Goal: Task Accomplishment & Management: Manage account settings

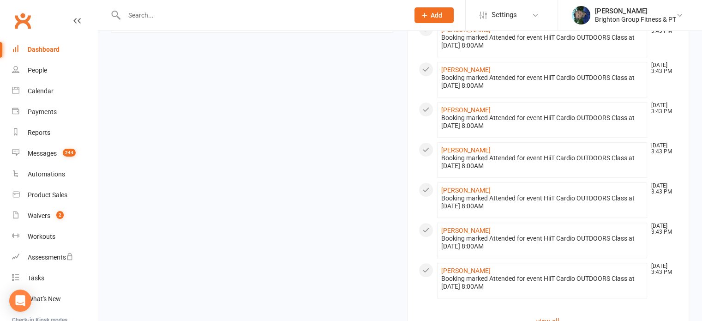
scroll to position [709, 0]
click at [36, 92] on div "Calendar" at bounding box center [41, 90] width 26 height 7
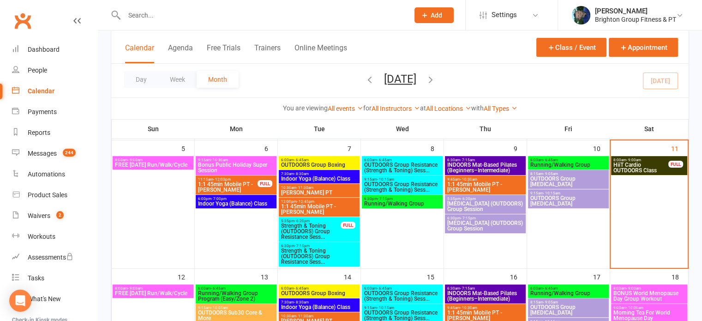
scroll to position [184, 0]
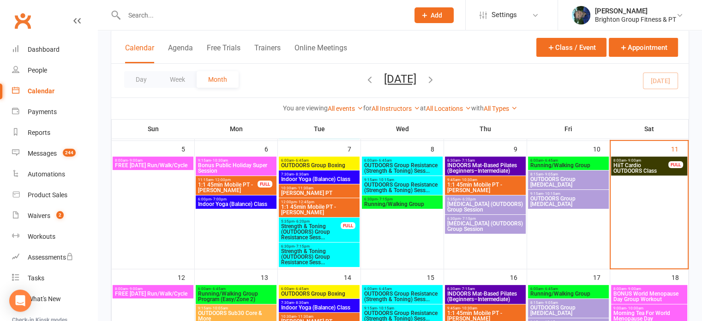
click at [645, 162] on span "HiiT Cardio OUTDOORS Class" at bounding box center [641, 167] width 56 height 11
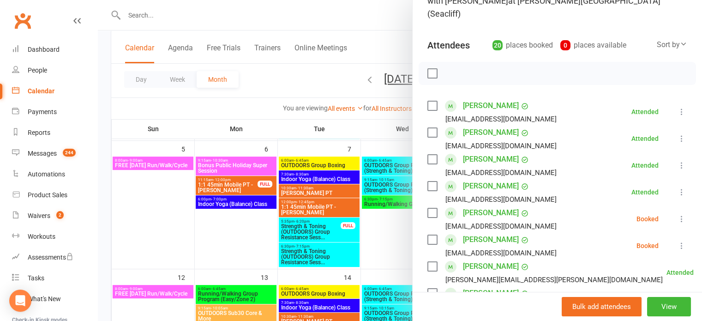
scroll to position [0, 0]
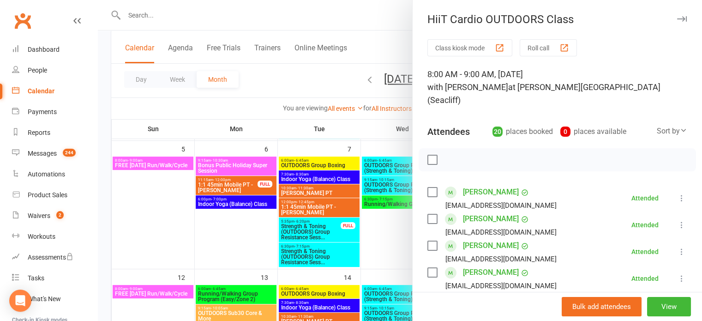
click at [677, 21] on icon "button" at bounding box center [682, 19] width 10 height 6
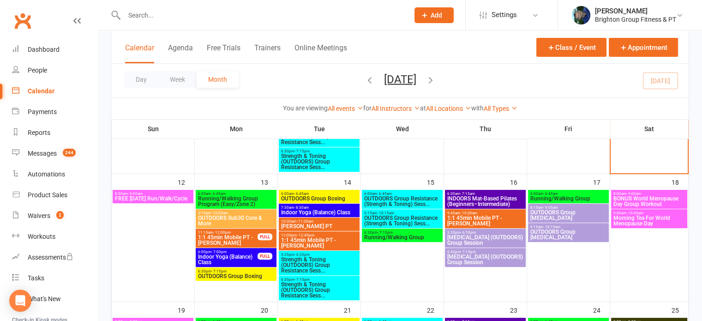
scroll to position [280, 0]
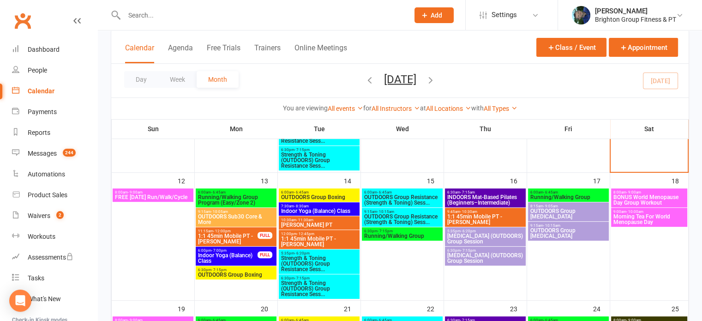
click at [161, 196] on span "FREE Sunday Run/Walk/Cycle" at bounding box center [152, 197] width 77 height 6
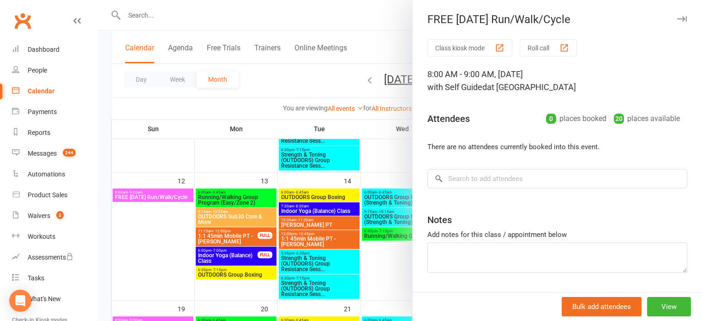
click at [677, 18] on icon "button" at bounding box center [682, 19] width 10 height 6
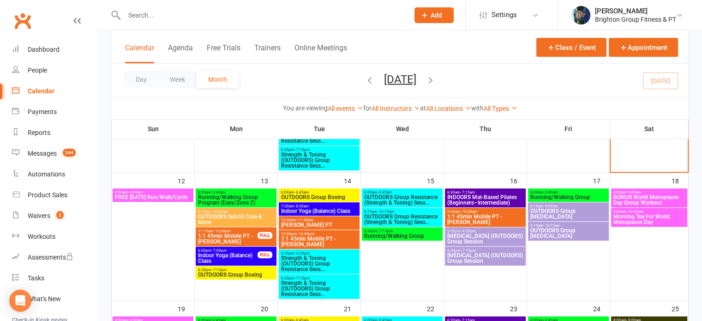
click at [155, 195] on span "FREE Sunday Run/Walk/Cycle" at bounding box center [152, 197] width 77 height 6
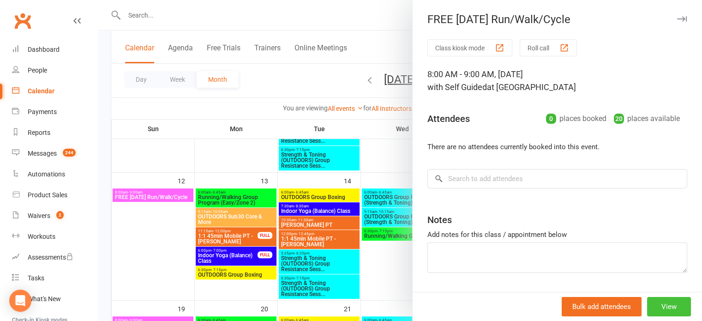
click at [660, 305] on button "View" at bounding box center [669, 306] width 44 height 19
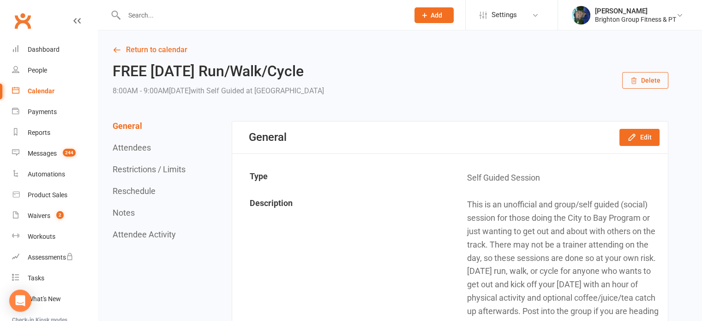
click at [646, 77] on button "Delete" at bounding box center [645, 80] width 46 height 17
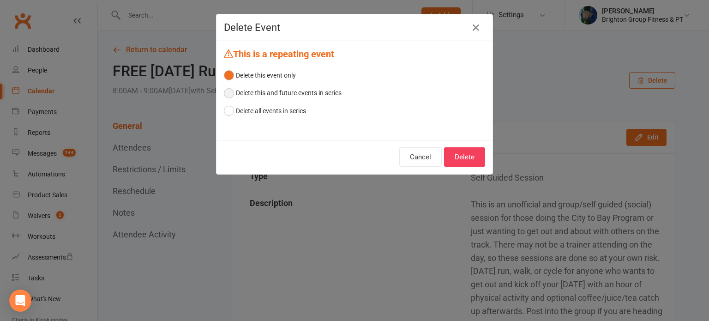
click at [288, 92] on button "Delete this and future events in series" at bounding box center [283, 93] width 118 height 18
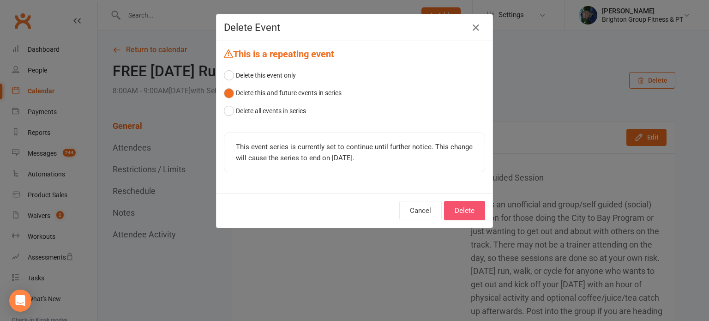
click at [463, 208] on button "Delete" at bounding box center [464, 210] width 41 height 19
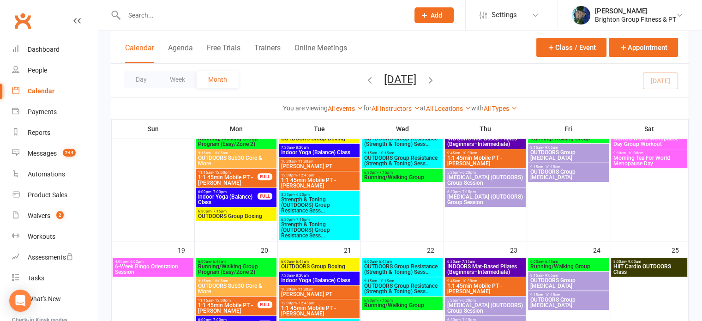
scroll to position [340, 0]
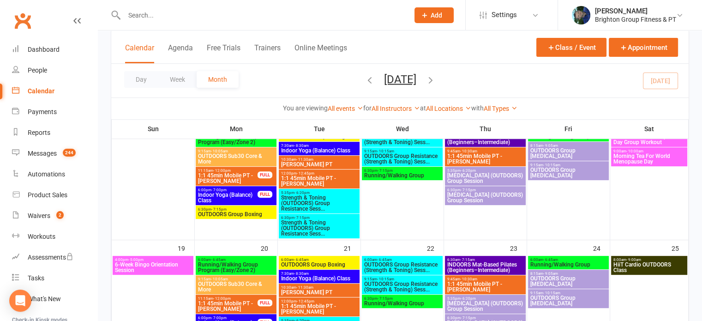
click at [160, 262] on span "6-Week Bingo Orientation Session" at bounding box center [152, 267] width 77 height 11
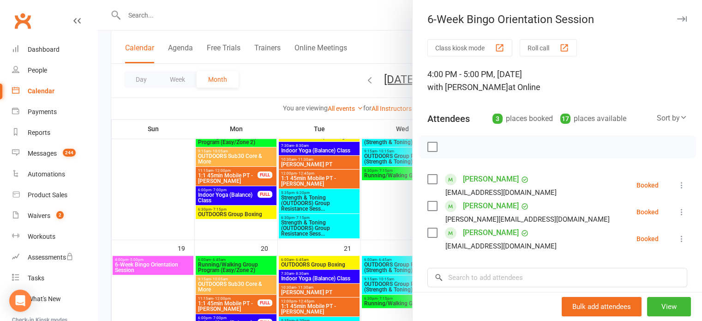
click at [676, 22] on button "button" at bounding box center [681, 18] width 11 height 11
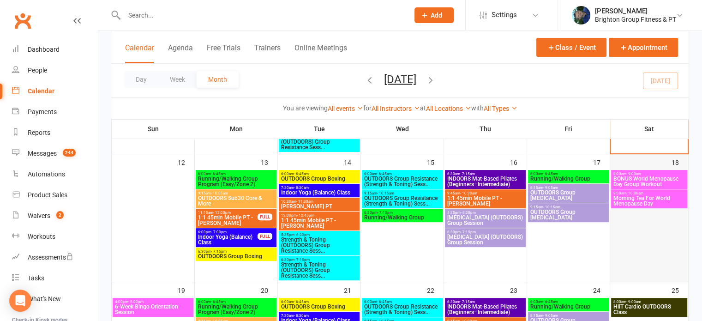
scroll to position [297, 0]
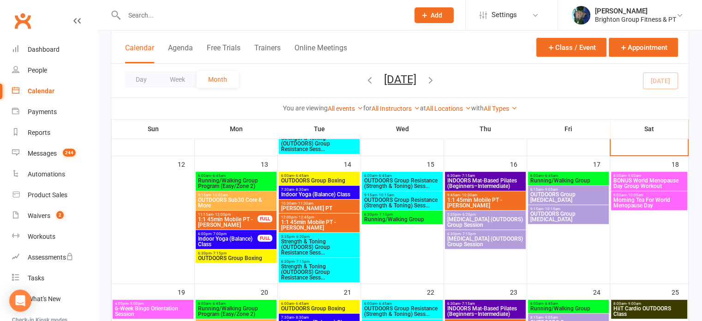
click at [650, 199] on span "Morning Tea For World Menopause Day" at bounding box center [649, 202] width 72 height 11
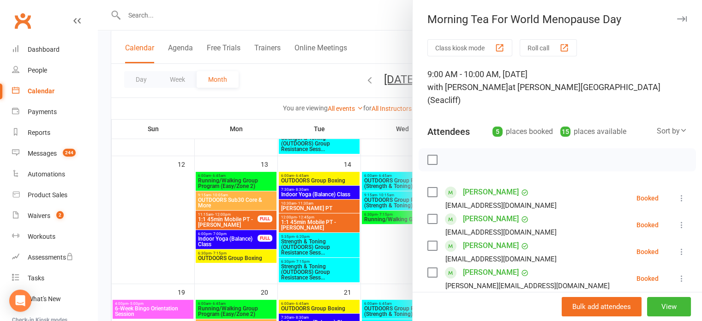
click at [677, 19] on icon "button" at bounding box center [682, 19] width 10 height 6
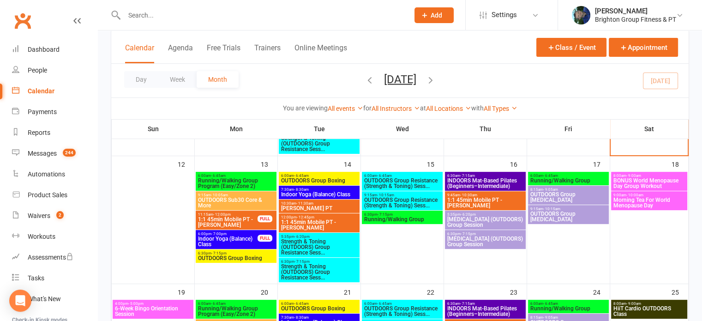
click at [656, 182] on span "BONUS World Menopause Day Group Workout" at bounding box center [649, 183] width 72 height 11
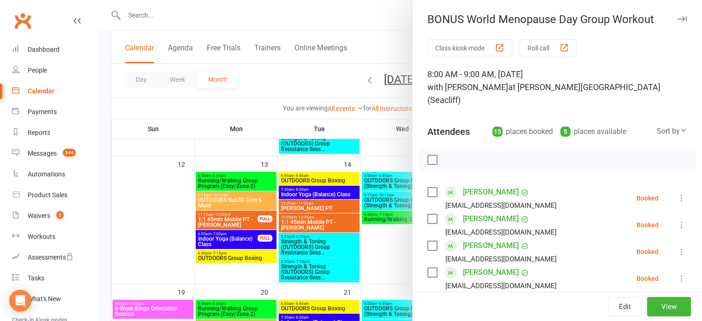
click at [677, 16] on icon "button" at bounding box center [682, 19] width 10 height 6
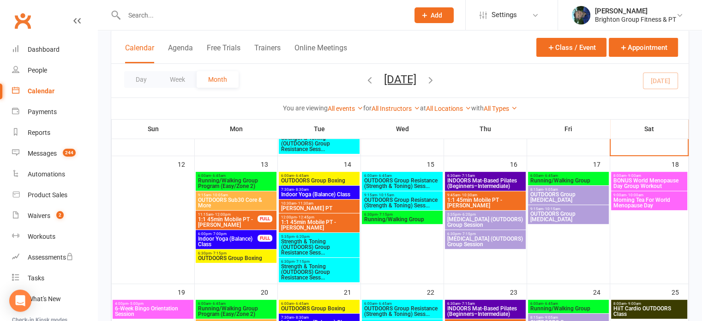
click at [644, 199] on span "Morning Tea For World Menopause Day" at bounding box center [649, 202] width 72 height 11
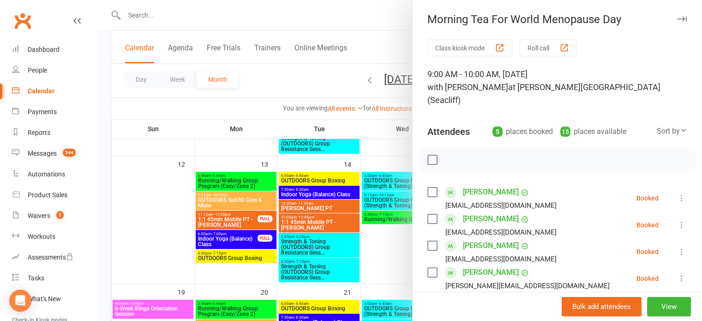
drag, startPoint x: 644, startPoint y: 199, endPoint x: 670, endPoint y: 171, distance: 38.5
click at [670, 171] on div "Class kiosk mode Roll call 9:00 AM - 10:00 AM, Saturday, October, 18, 2025 with…" at bounding box center [556, 261] width 289 height 445
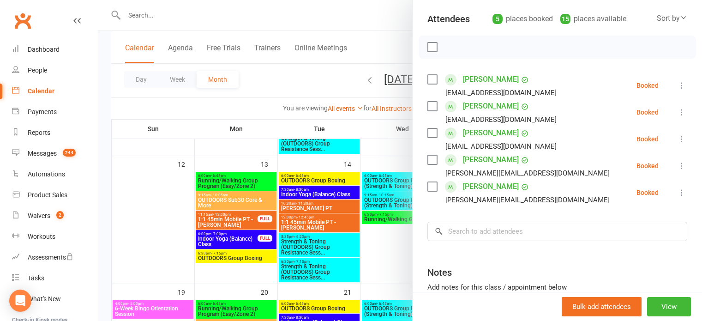
scroll to position [0, 0]
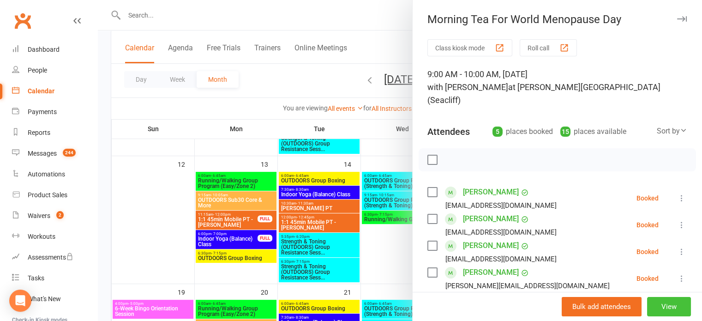
click at [647, 309] on button "View" at bounding box center [669, 306] width 44 height 19
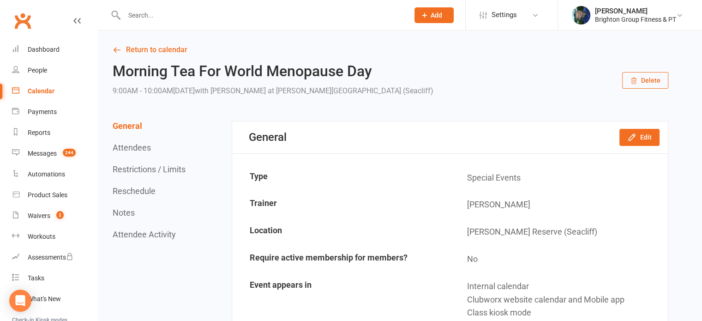
click at [40, 87] on div "Calendar" at bounding box center [41, 90] width 27 height 7
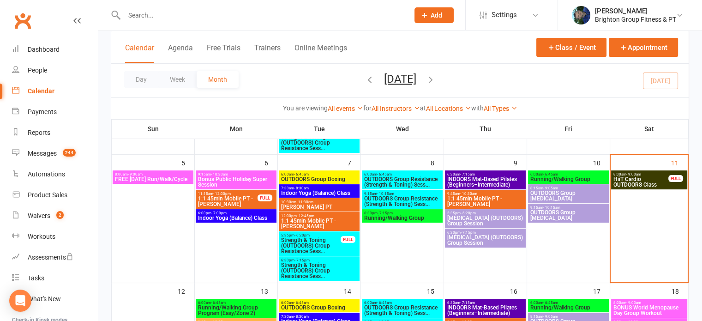
scroll to position [265, 0]
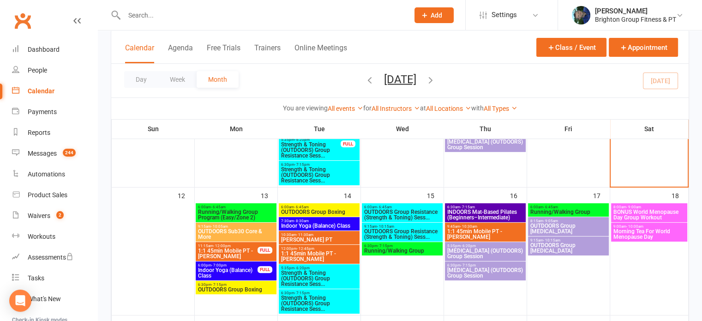
click at [658, 210] on span "BONUS World Menopause Day Group Workout" at bounding box center [649, 214] width 72 height 11
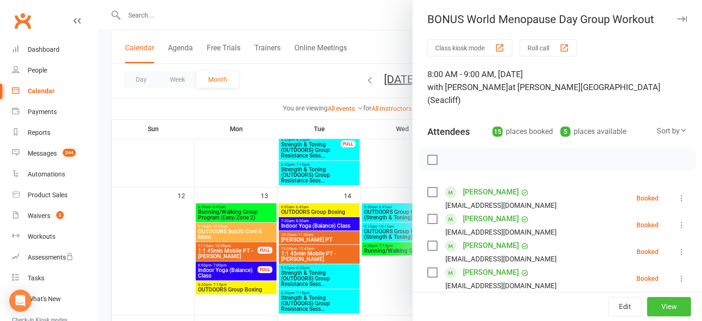
click at [656, 311] on button "View" at bounding box center [669, 306] width 44 height 19
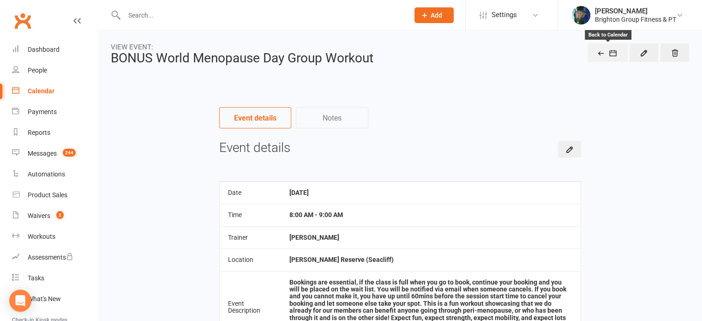
click at [598, 54] on icon "button" at bounding box center [600, 53] width 7 height 7
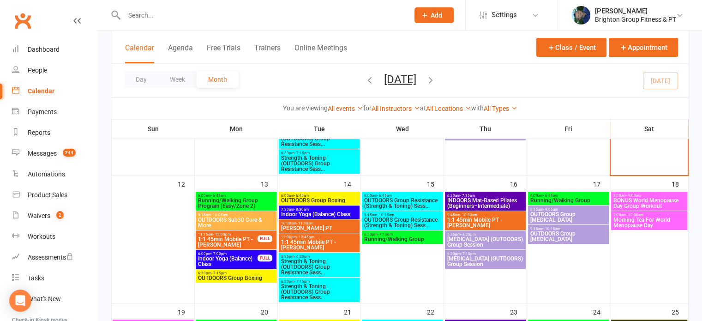
scroll to position [279, 0]
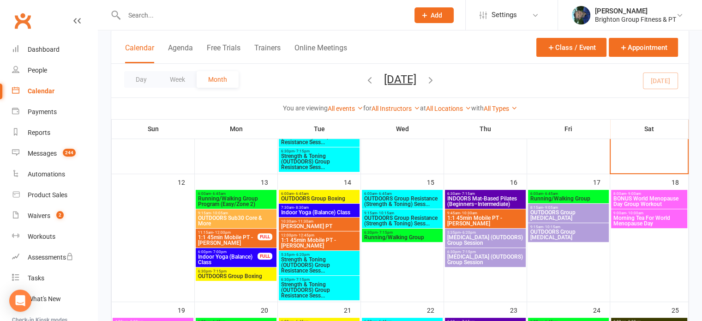
click at [219, 198] on span "Running/Walking Group Program (Easy/Zone 2)" at bounding box center [235, 201] width 77 height 11
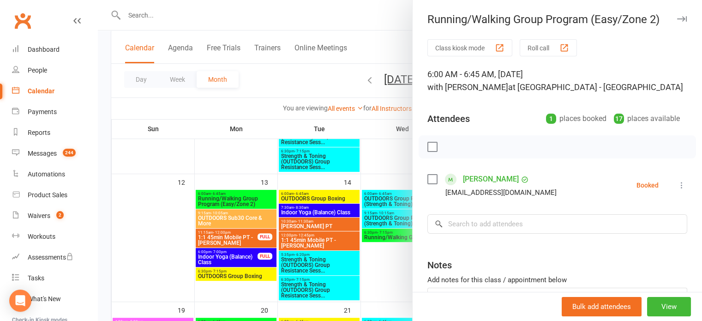
click at [677, 18] on icon "button" at bounding box center [682, 19] width 10 height 6
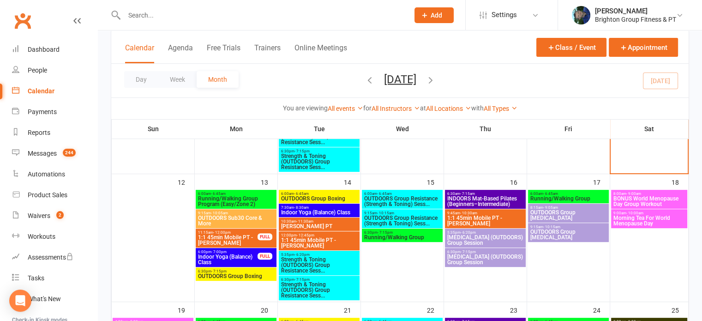
click at [229, 216] on span "OUTDOORS Sub30 Core & More" at bounding box center [235, 220] width 77 height 11
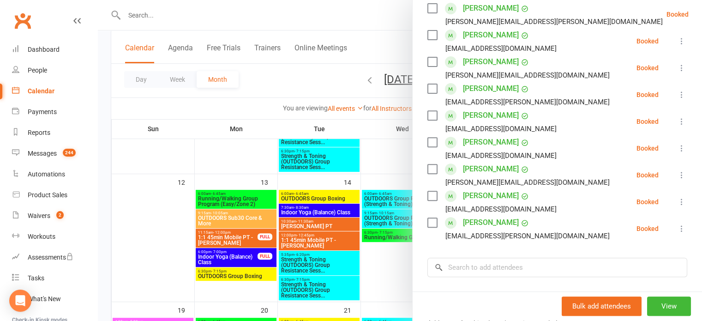
scroll to position [0, 0]
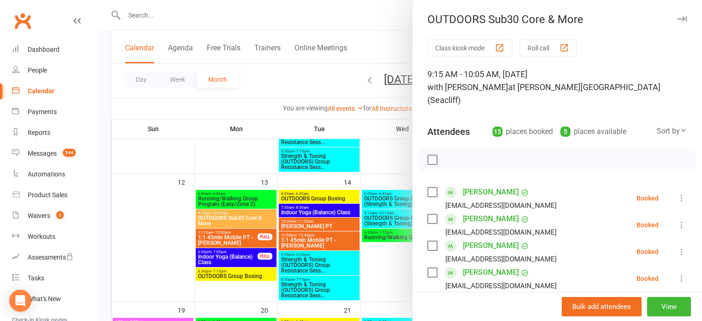
click at [677, 20] on icon "button" at bounding box center [682, 19] width 10 height 6
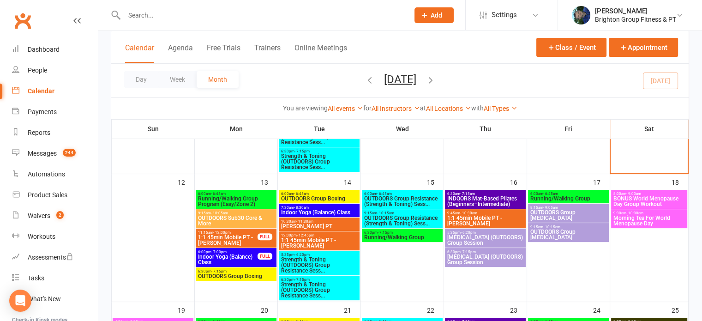
click at [227, 256] on span "Indoor Yoga (Balance) Class" at bounding box center [227, 259] width 60 height 11
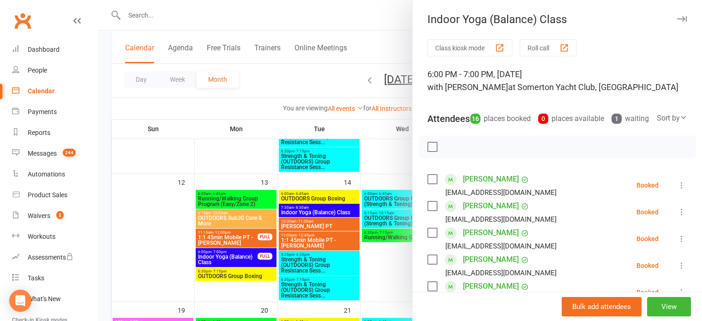
click at [677, 21] on icon "button" at bounding box center [682, 19] width 10 height 6
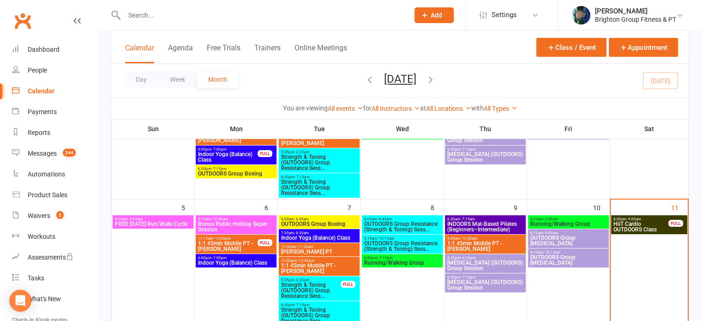
scroll to position [113, 0]
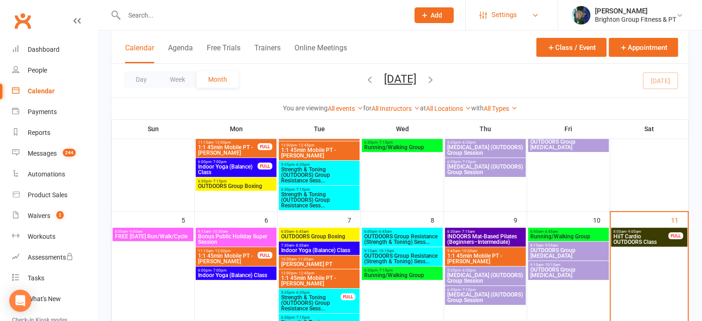
click at [517, 12] on span "Settings" at bounding box center [503, 15] width 25 height 21
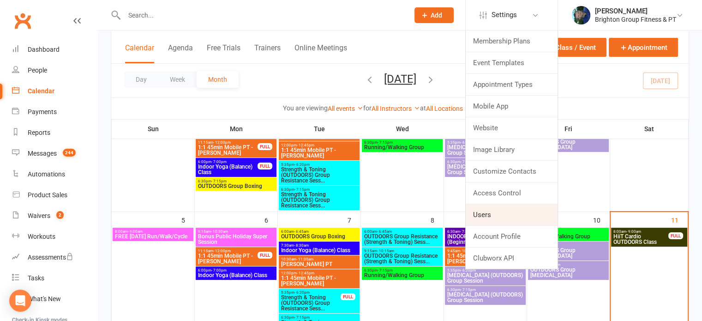
click at [481, 214] on link "Users" at bounding box center [511, 214] width 92 height 21
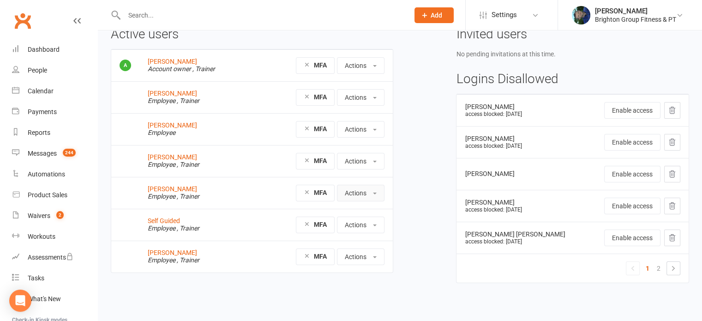
click at [368, 193] on button "Actions" at bounding box center [361, 193] width 48 height 17
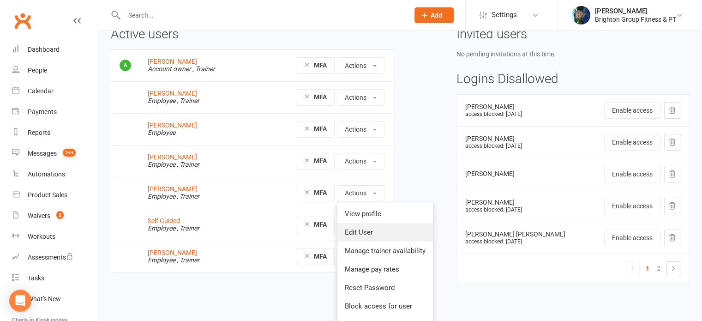
click at [363, 231] on link "Edit User" at bounding box center [384, 232] width 95 height 18
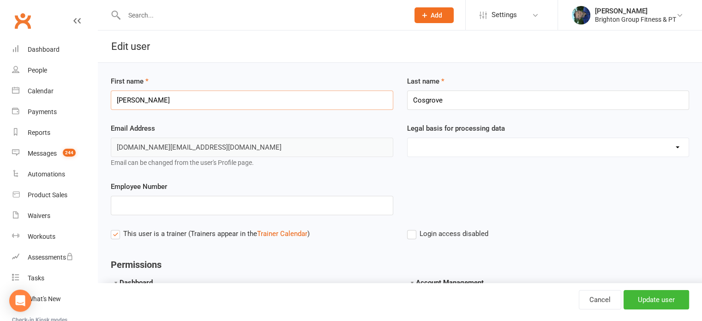
click at [124, 103] on input "Jess" at bounding box center [252, 99] width 282 height 19
type input "Sammy"
click at [429, 95] on input "Cosgrove" at bounding box center [548, 99] width 282 height 19
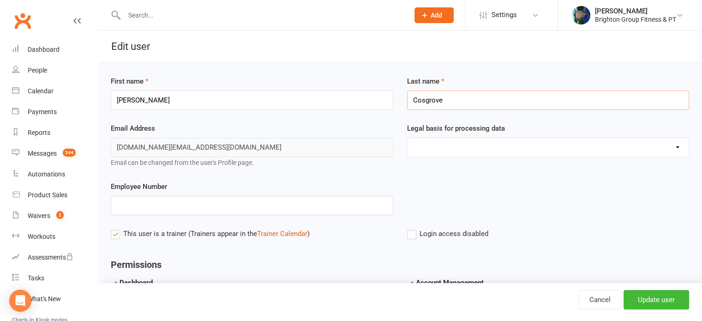
click at [429, 95] on input "Cosgrove" at bounding box center [548, 99] width 282 height 19
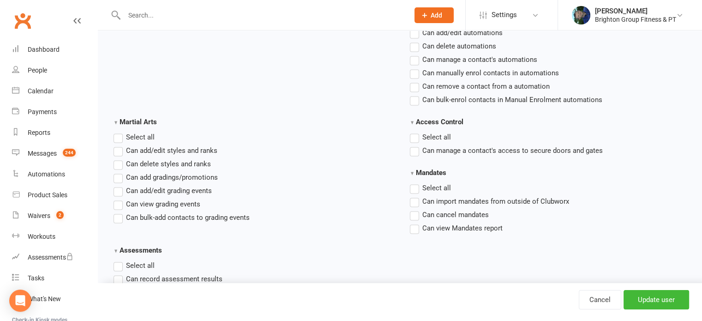
scroll to position [1443, 0]
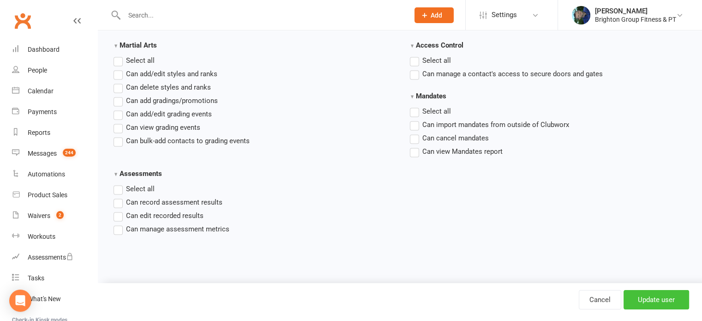
type input "Filling in for Jess"
click at [657, 298] on input "Update user" at bounding box center [656, 299] width 66 height 19
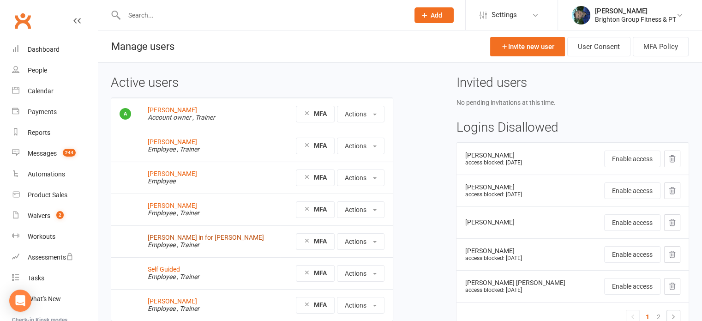
click at [176, 236] on link "Sammy Filling in for Jess" at bounding box center [206, 236] width 116 height 7
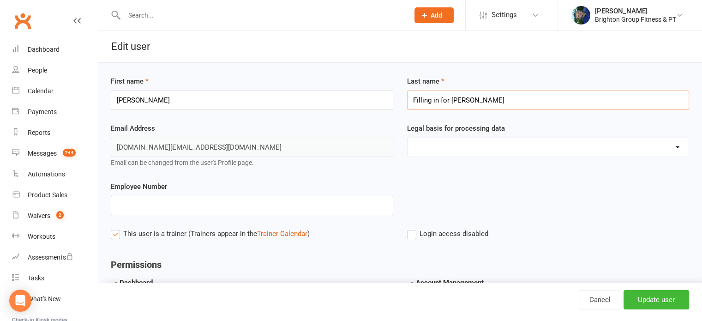
click at [413, 101] on input "Filling in for [PERSON_NAME]" at bounding box center [548, 99] width 282 height 19
type input "(Filling in for [PERSON_NAME])"
click at [651, 303] on input "Update user" at bounding box center [656, 299] width 66 height 19
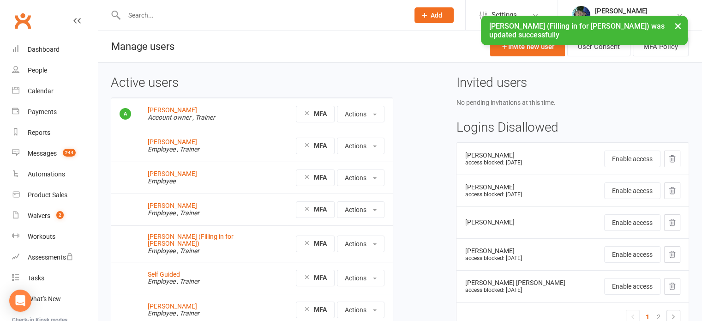
scroll to position [48, 0]
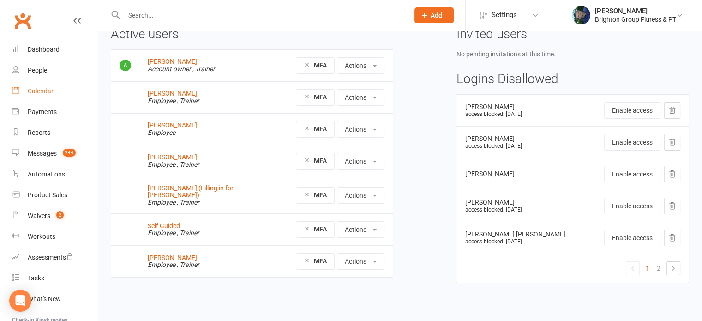
click at [43, 90] on div "Calendar" at bounding box center [41, 90] width 26 height 7
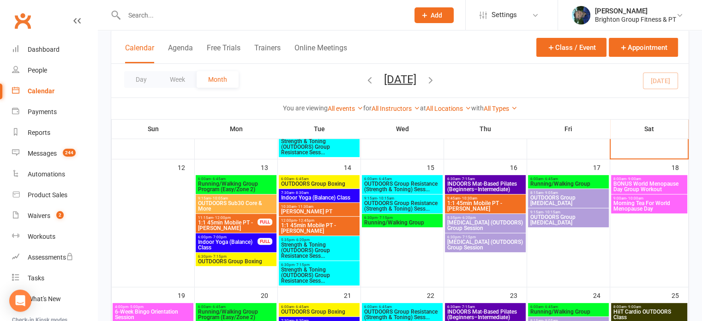
scroll to position [292, 0]
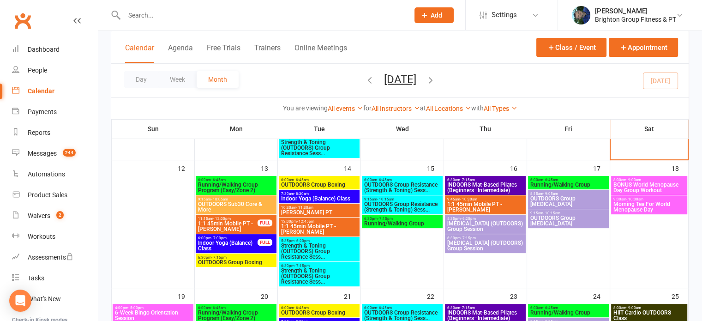
click at [231, 243] on span "Indoor Yoga (Balance) Class" at bounding box center [227, 245] width 60 height 11
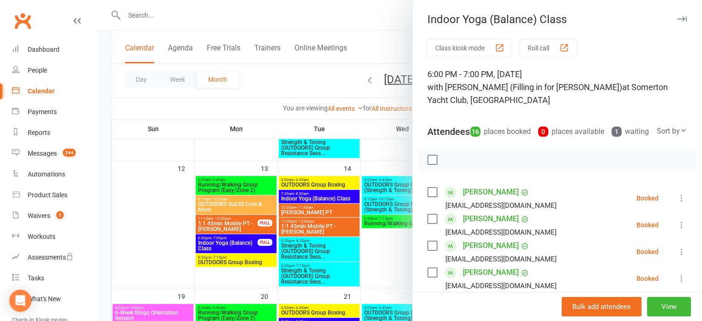
click at [677, 21] on icon "button" at bounding box center [682, 19] width 10 height 6
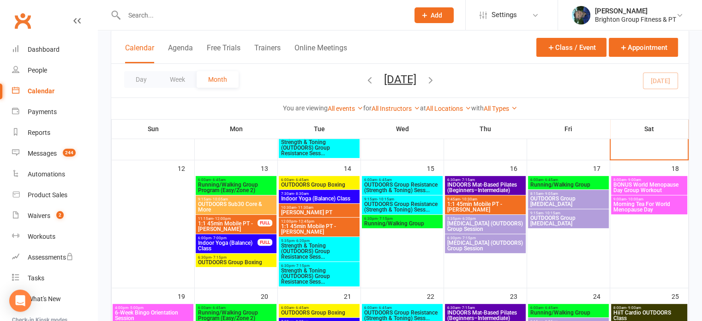
click at [306, 196] on span "Indoor Yoga (Balance) Class" at bounding box center [318, 199] width 77 height 6
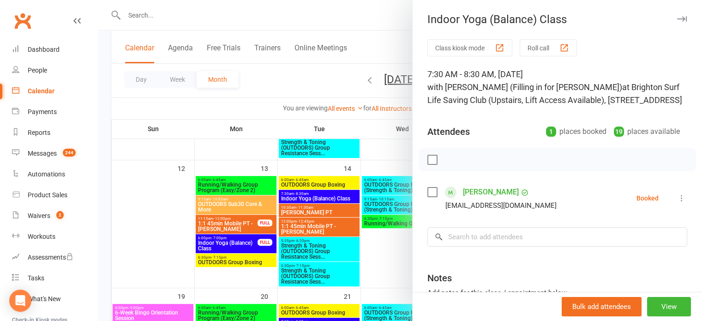
click at [329, 228] on div at bounding box center [400, 160] width 604 height 321
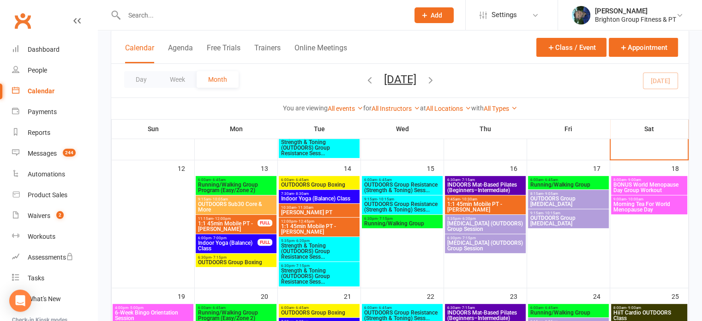
click at [488, 188] on span "INDOORS Mat-Based Pilates (Beginners–Intermediate)" at bounding box center [485, 187] width 77 height 11
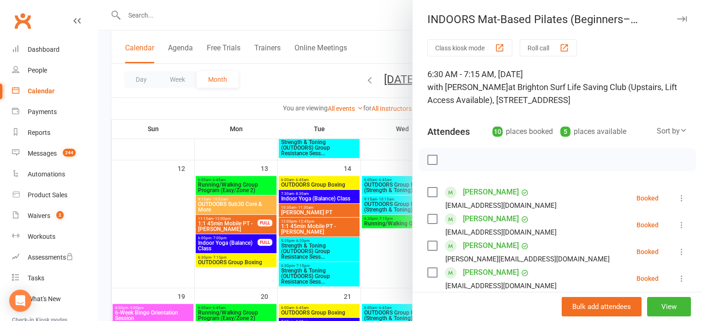
click at [373, 223] on div at bounding box center [400, 160] width 604 height 321
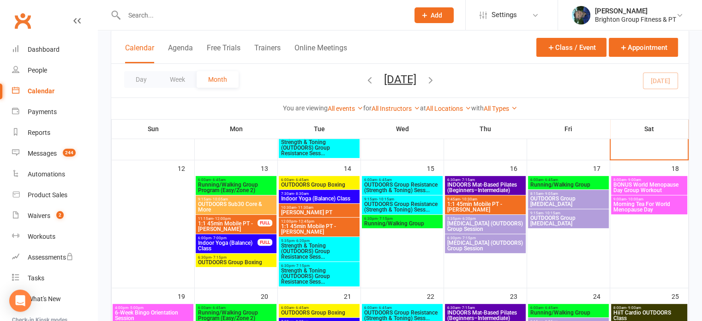
click at [297, 183] on span "OUTDOORS Group Boxing" at bounding box center [318, 185] width 77 height 6
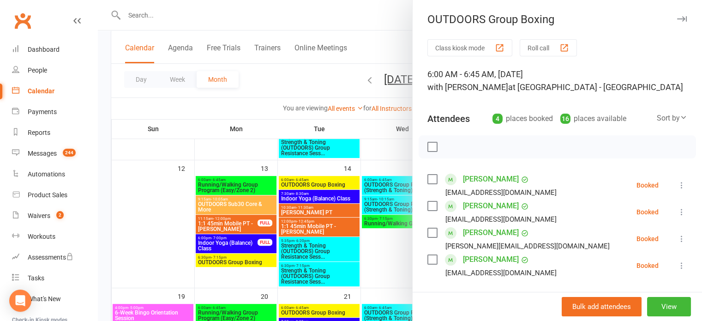
click at [297, 183] on div at bounding box center [400, 160] width 604 height 321
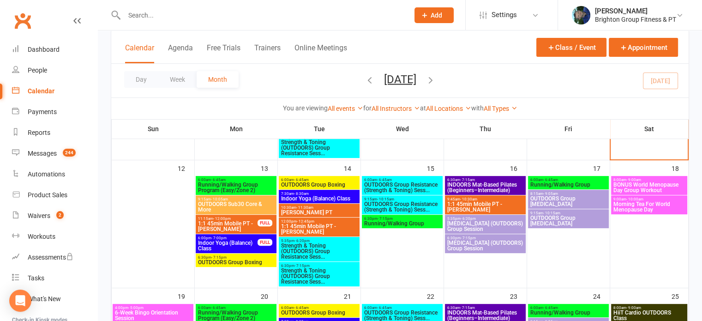
click at [214, 262] on span "OUTDOORS Group Boxing" at bounding box center [235, 262] width 77 height 6
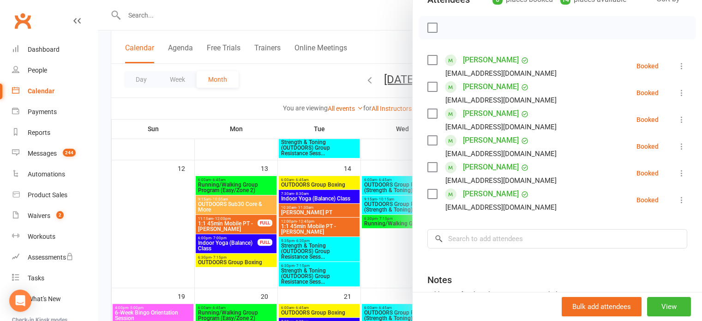
scroll to position [134, 0]
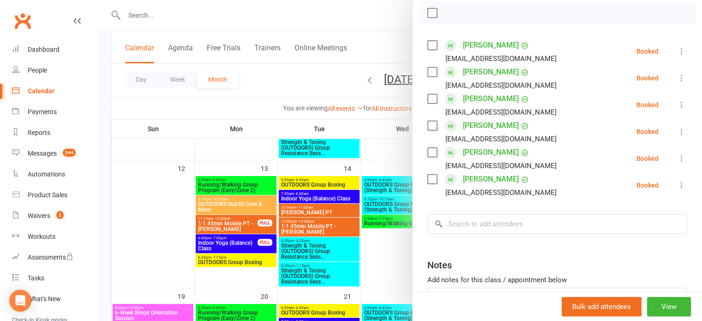
click at [273, 234] on div at bounding box center [400, 160] width 604 height 321
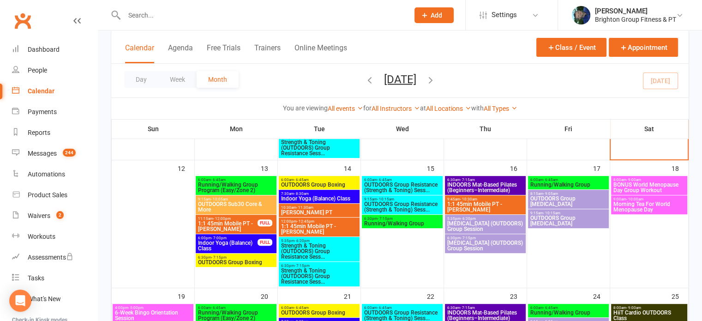
click at [400, 222] on span "Running/Walking Group" at bounding box center [402, 224] width 77 height 6
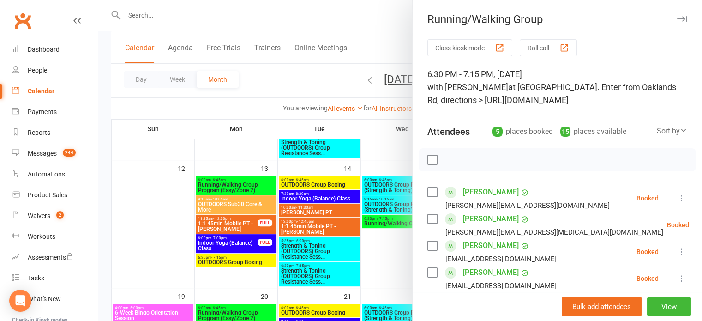
click at [321, 223] on div at bounding box center [400, 160] width 604 height 321
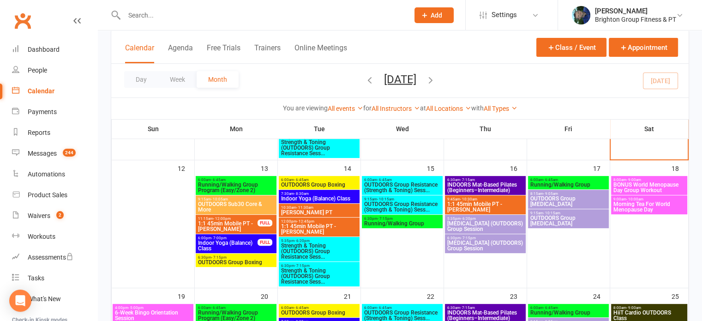
click at [572, 182] on span "Running/Walking Group" at bounding box center [568, 185] width 77 height 6
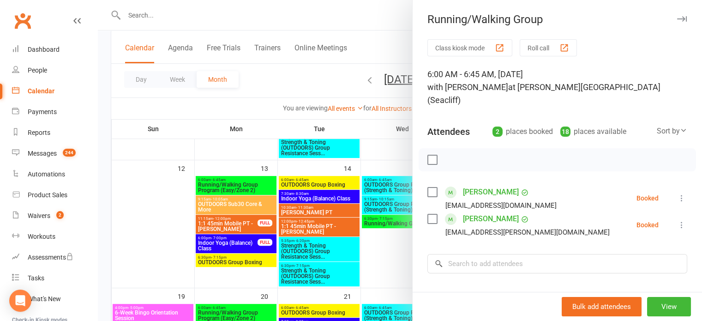
click at [184, 114] on div at bounding box center [400, 160] width 604 height 321
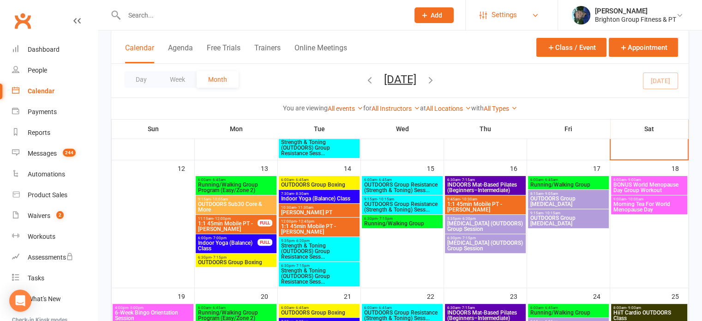
click at [509, 17] on span "Settings" at bounding box center [503, 15] width 25 height 21
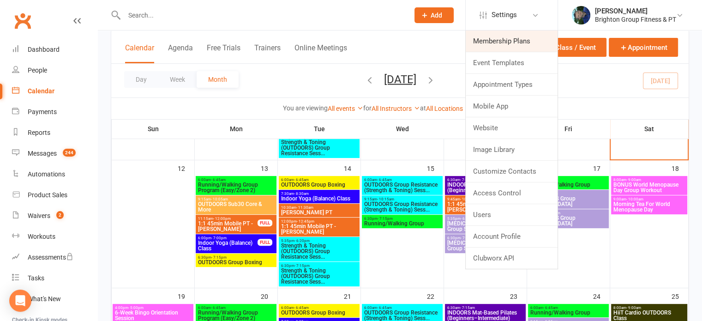
click at [490, 46] on link "Membership Plans" at bounding box center [511, 40] width 92 height 21
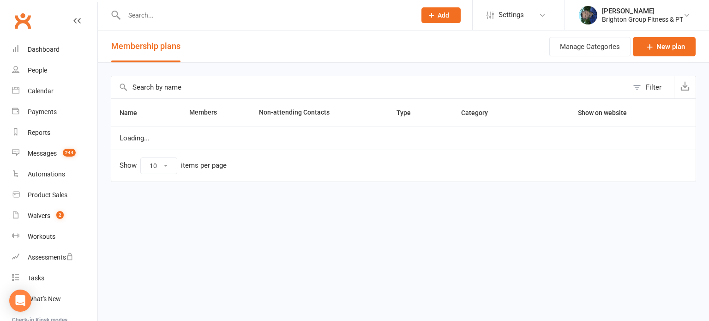
select select "100"
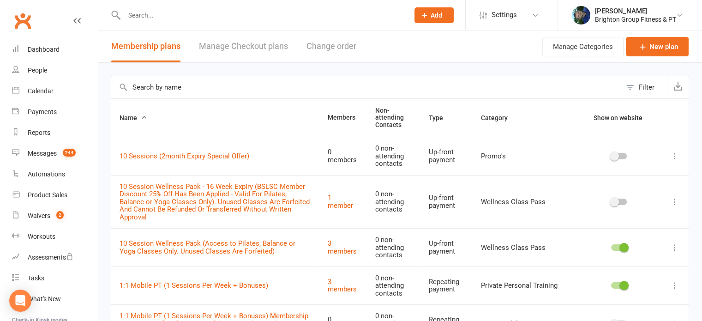
click at [159, 89] on input "text" at bounding box center [366, 87] width 510 height 22
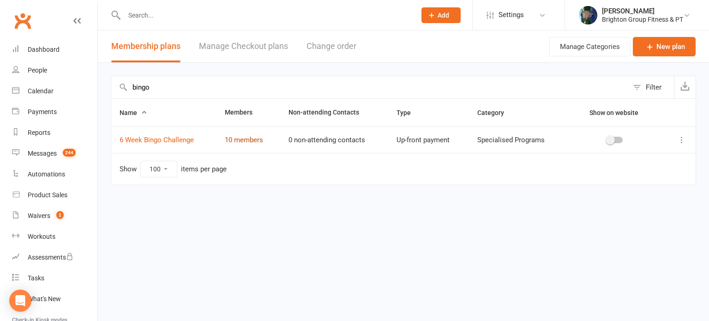
type input "bingo"
click at [253, 138] on link "10 members" at bounding box center [244, 140] width 38 height 8
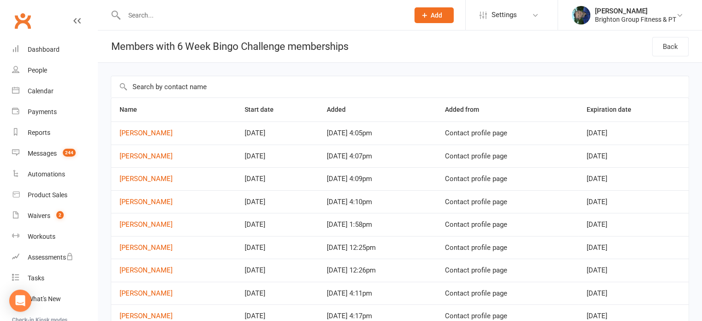
scroll to position [67, 0]
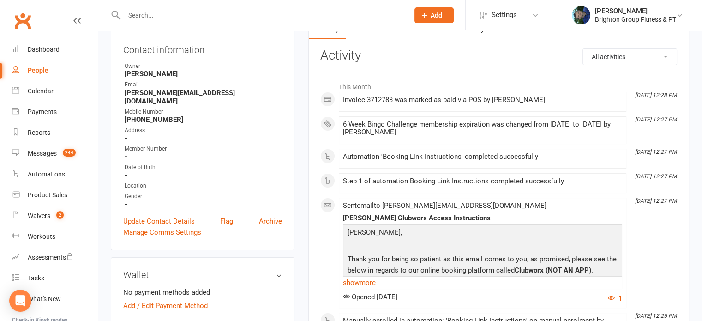
scroll to position [100, 0]
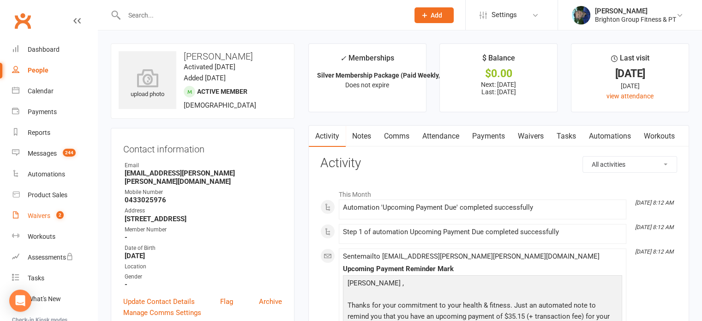
click at [36, 213] on div "Waivers" at bounding box center [39, 215] width 23 height 7
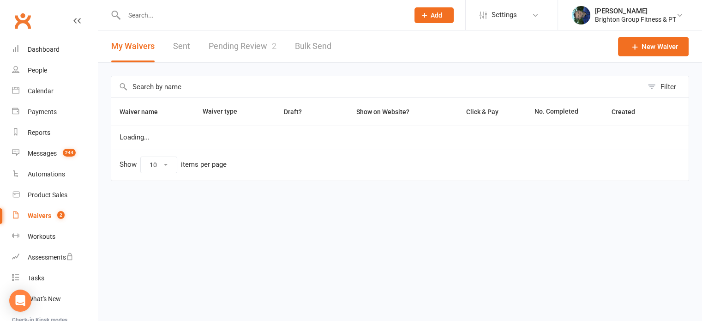
select select "50"
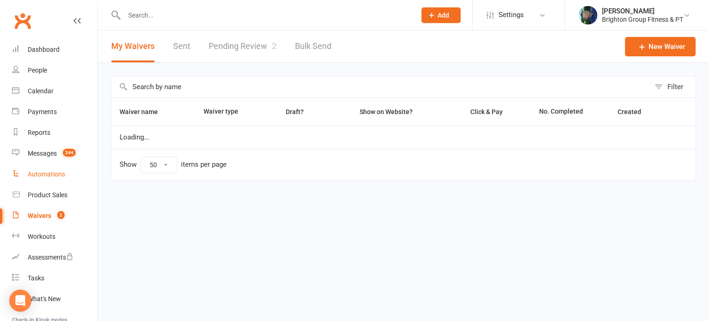
click at [45, 176] on div "Automations" at bounding box center [46, 173] width 37 height 7
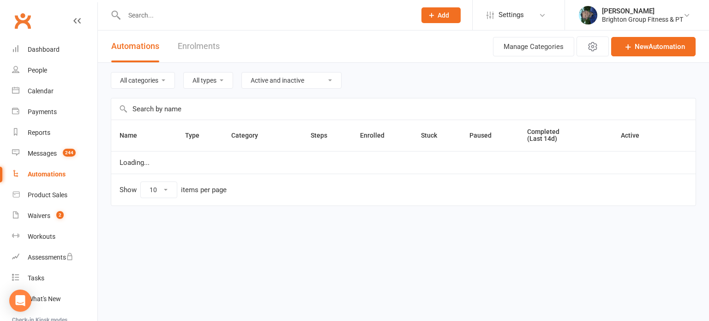
select select "100"
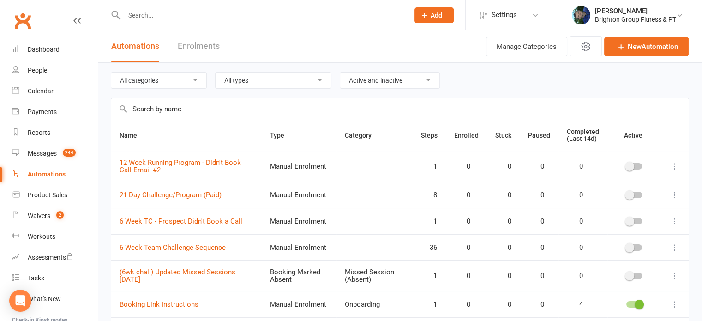
click at [151, 83] on select "All categories Birthdays Expiring Membership Free Trial Missed Session (Absent)…" at bounding box center [158, 80] width 95 height 16
select select "46"
click at [111, 72] on select "All categories Birthdays Expiring Membership Free Trial Missed Session (Absent)…" at bounding box center [158, 80] width 95 height 16
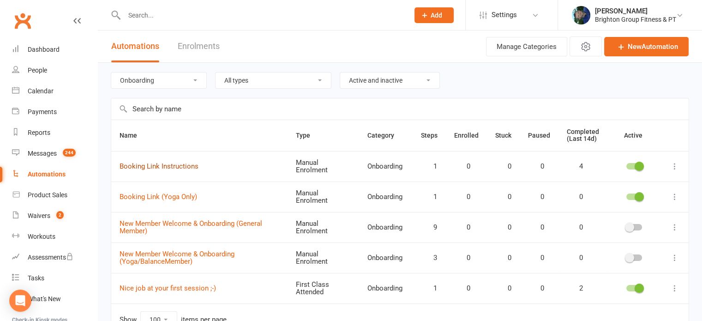
click at [157, 165] on link "Booking Link Instructions" at bounding box center [158, 166] width 79 height 8
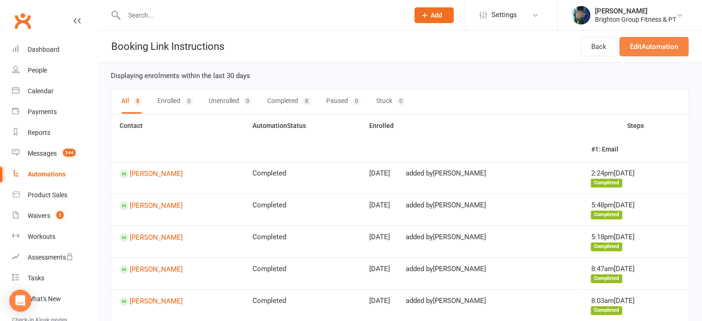
click at [637, 40] on link "Edit Automation" at bounding box center [653, 46] width 69 height 19
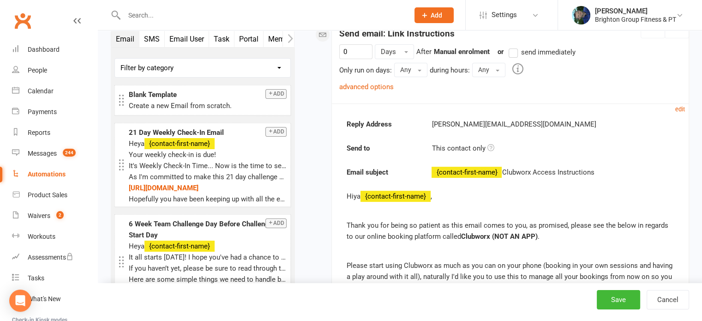
scroll to position [166, 0]
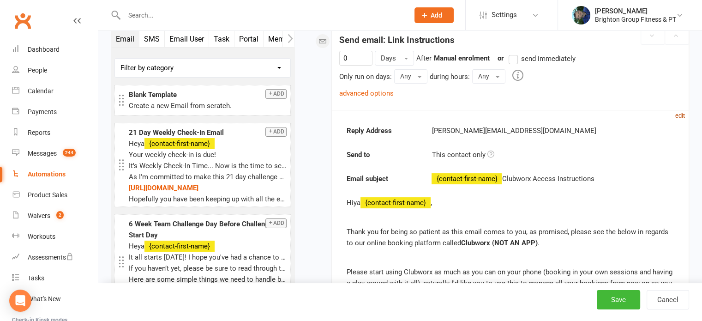
click at [678, 112] on small "edit" at bounding box center [680, 115] width 10 height 7
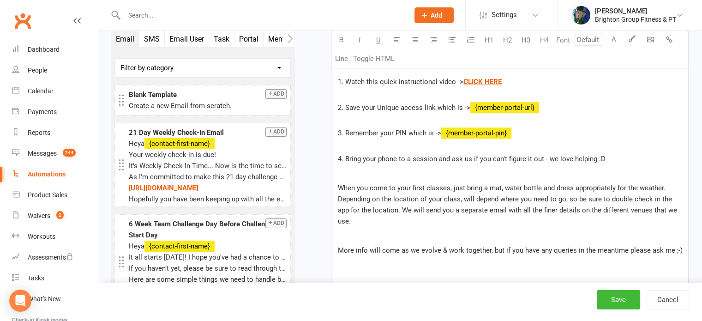
scroll to position [775, 0]
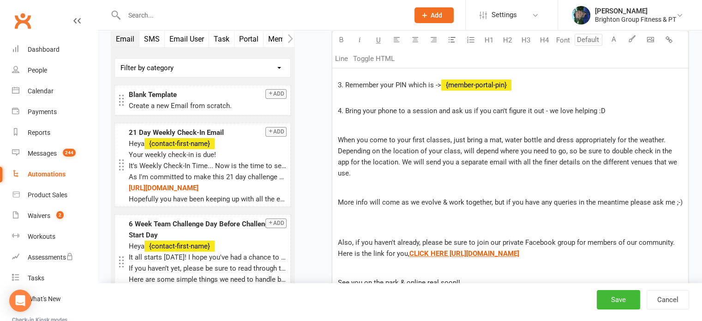
click at [679, 197] on p "More info will come as we evolve & work together, but if you have any queries i…" at bounding box center [510, 208] width 345 height 22
click at [638, 182] on p at bounding box center [510, 187] width 345 height 11
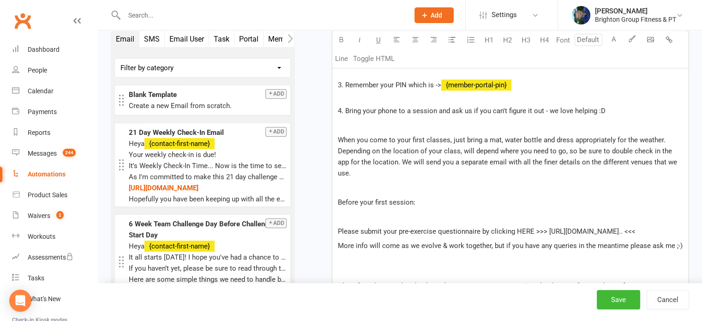
click at [339, 248] on p "More info will come as we evolve & work together, but if you have any queries i…" at bounding box center [510, 251] width 345 height 22
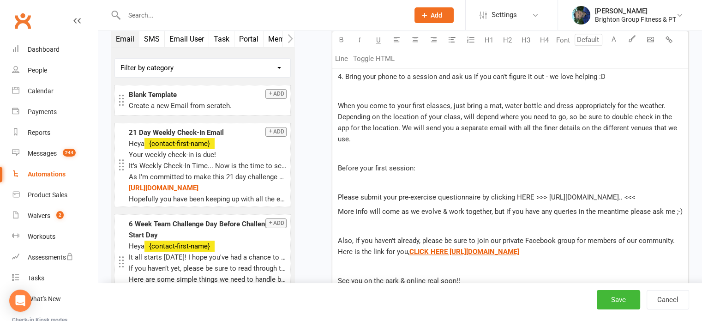
scroll to position [808, 0]
click at [668, 192] on p "Please submit your pre-exercise questionnaire by clicking HERE >>> https://app.…" at bounding box center [510, 197] width 345 height 11
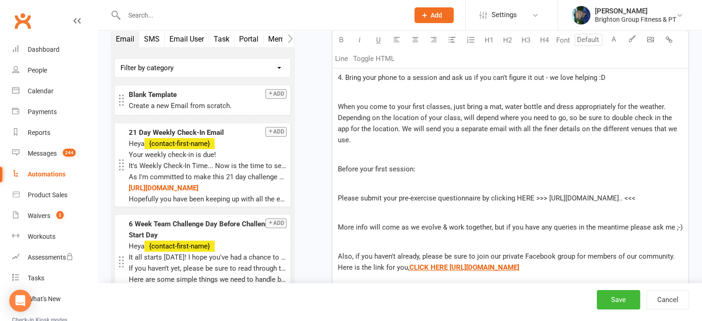
click at [608, 194] on span "Please submit your pre-exercise questionnaire by clicking HERE >>> https://app.…" at bounding box center [487, 198] width 298 height 8
drag, startPoint x: 650, startPoint y: 186, endPoint x: 547, endPoint y: 188, distance: 103.4
click at [547, 194] on span "Please submit your pre-exercise questionnaire by clicking HERE >>> https://app.…" at bounding box center [487, 198] width 298 height 8
drag, startPoint x: 662, startPoint y: 180, endPoint x: 546, endPoint y: 190, distance: 116.6
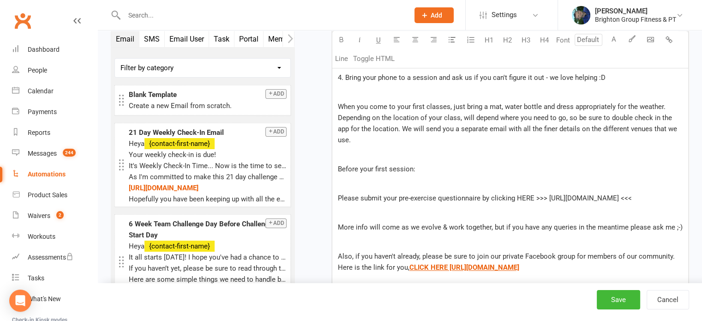
click at [546, 192] on p "Please submit your pre-exercise questionnaire by clicking HERE >>> https://app.…" at bounding box center [510, 197] width 345 height 11
drag, startPoint x: 664, startPoint y: 184, endPoint x: 546, endPoint y: 187, distance: 118.1
click at [546, 192] on p "Please submit your pre-exercise questionnaire by clicking HERE >>> $ https://ap…" at bounding box center [510, 197] width 345 height 11
click at [340, 39] on icon "button" at bounding box center [341, 39] width 7 height 7
click at [376, 39] on span "U" at bounding box center [378, 40] width 5 height 8
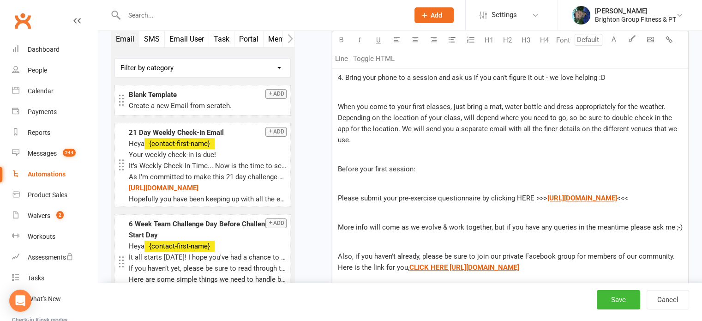
click at [430, 194] on span "Please submit your pre-exercise questionnaire by clicking HERE >>>" at bounding box center [442, 198] width 209 height 8
drag, startPoint x: 415, startPoint y: 158, endPoint x: 337, endPoint y: 159, distance: 77.5
click at [338, 163] on p "Before your first session:" at bounding box center [510, 168] width 345 height 11
click at [341, 40] on icon "button" at bounding box center [341, 39] width 7 height 7
click at [430, 163] on p "Before your first session:" at bounding box center [510, 168] width 345 height 11
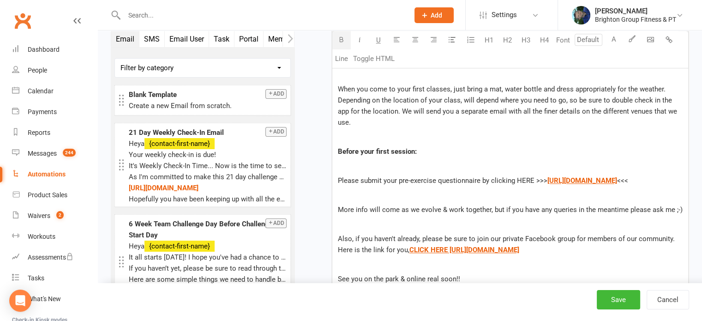
scroll to position [826, 0]
click at [523, 176] on span "Please submit your pre-exercise questionnaire by clicking HERE >>>" at bounding box center [442, 180] width 209 height 8
click at [537, 176] on span "Please submit your pre-exercise questionnaire by clicking HERE >>>" at bounding box center [442, 180] width 209 height 8
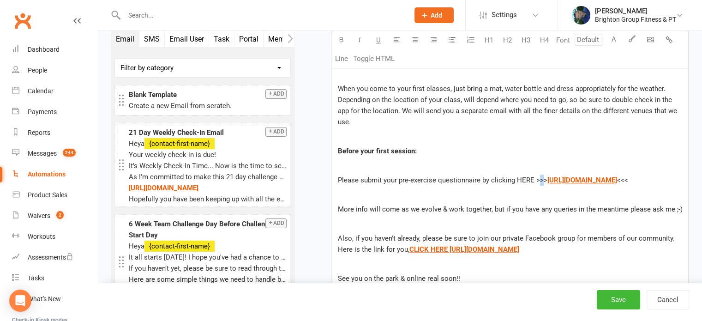
click at [537, 176] on span "Please submit your pre-exercise questionnaire by clicking HERE >>>" at bounding box center [442, 180] width 209 height 8
drag, startPoint x: 543, startPoint y: 166, endPoint x: 516, endPoint y: 167, distance: 26.8
click at [516, 176] on span "Please submit your pre-exercise questionnaire by clicking HERE >>>" at bounding box center [442, 180] width 209 height 8
click at [339, 38] on icon "button" at bounding box center [341, 39] width 7 height 7
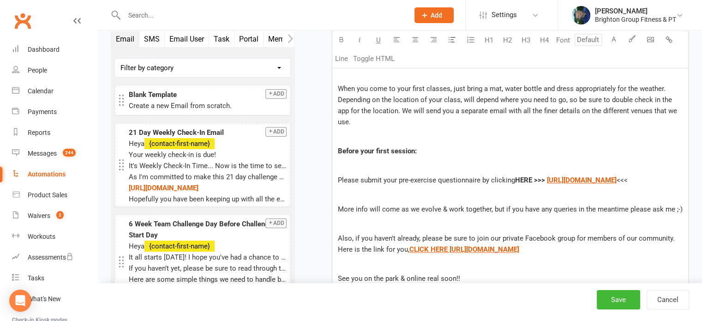
drag, startPoint x: 677, startPoint y: 166, endPoint x: 666, endPoint y: 167, distance: 11.6
click at [666, 174] on p "Please submit your pre-exercise questionnaire by clicking HERE >>> $ https://ap…" at bounding box center [510, 179] width 345 height 11
click at [338, 38] on icon "button" at bounding box center [341, 39] width 7 height 7
click at [357, 189] on p "﻿" at bounding box center [510, 194] width 345 height 11
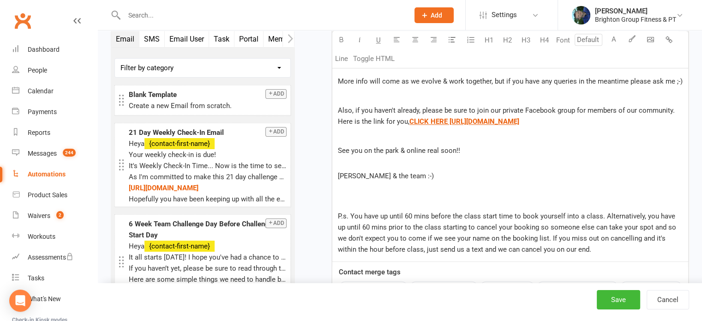
scroll to position [1106, 0]
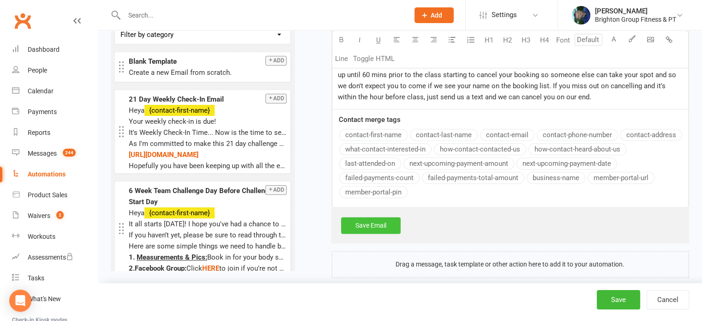
click at [364, 217] on link "Save Email" at bounding box center [371, 225] width 60 height 17
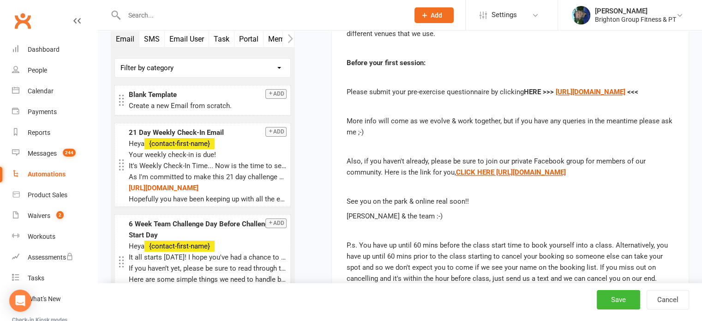
scroll to position [736, 0]
click at [618, 295] on button "Save" at bounding box center [617, 299] width 43 height 19
select select "100"
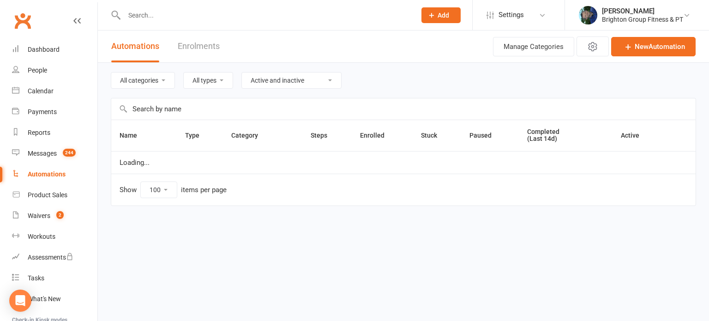
select select "46"
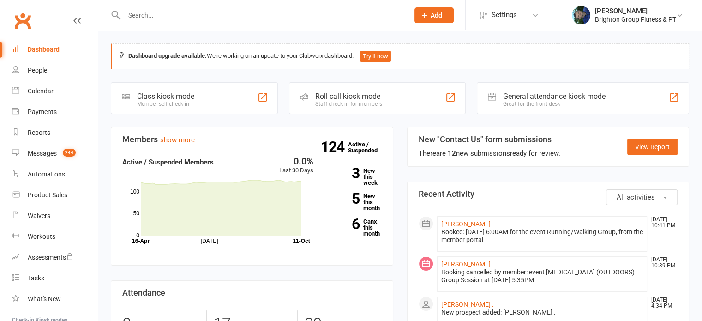
scroll to position [754, 0]
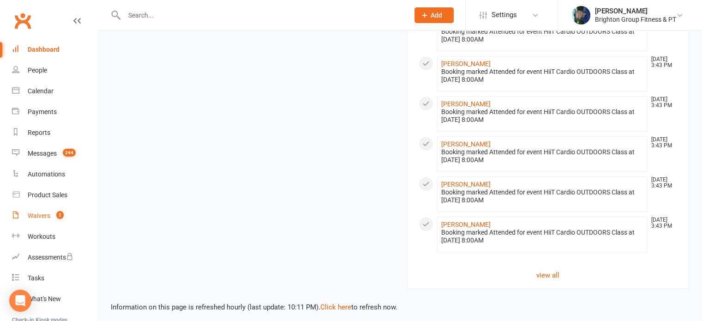
click at [41, 215] on div "Waivers" at bounding box center [39, 215] width 23 height 7
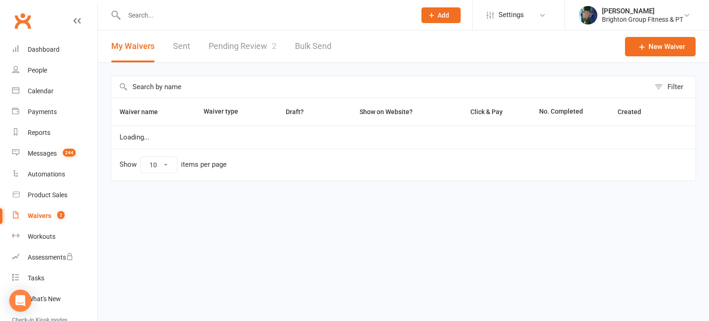
select select "50"
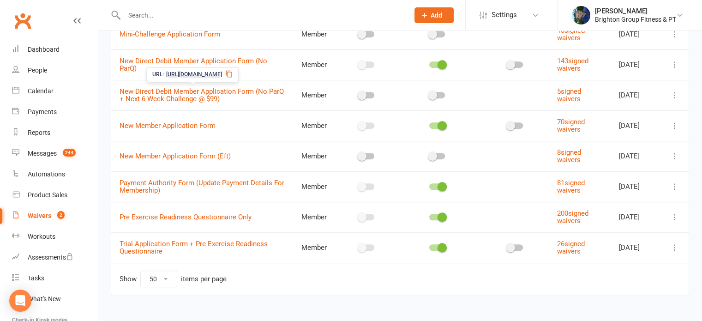
scroll to position [456, 0]
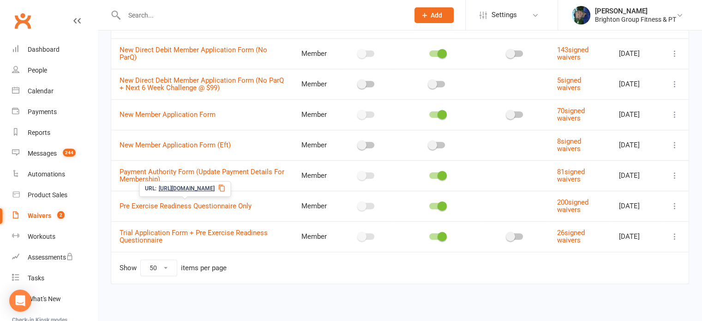
click at [214, 186] on span "[URL][DOMAIN_NAME]" at bounding box center [186, 188] width 56 height 9
